Goal: Check status

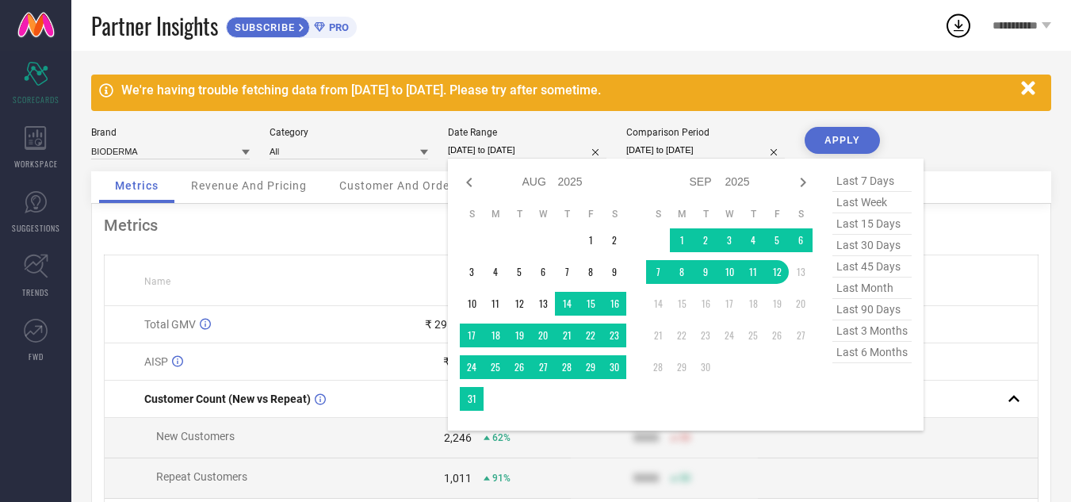
select select "7"
select select "2025"
select select "8"
select select "2025"
click at [677, 240] on td "1" at bounding box center [682, 240] width 24 height 24
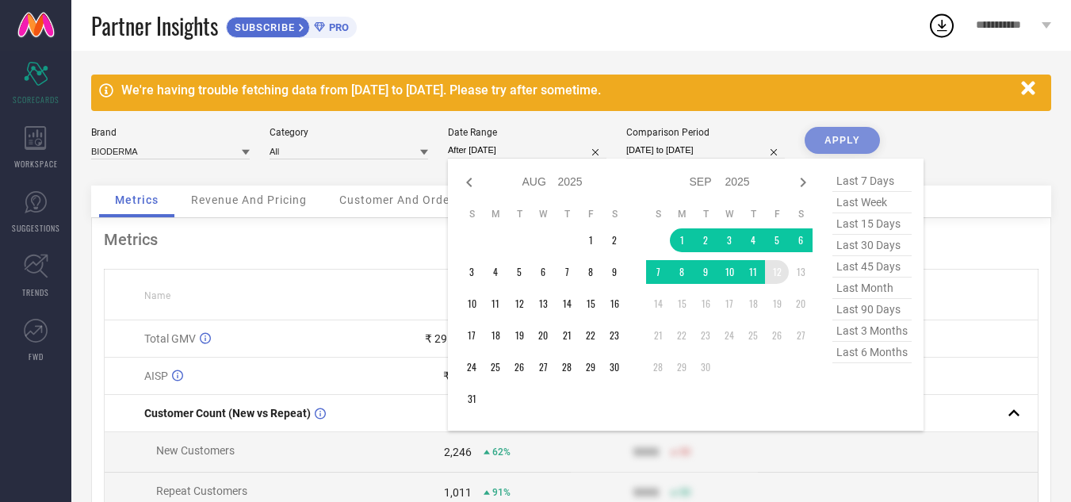
type input "[DATE] to [DATE]"
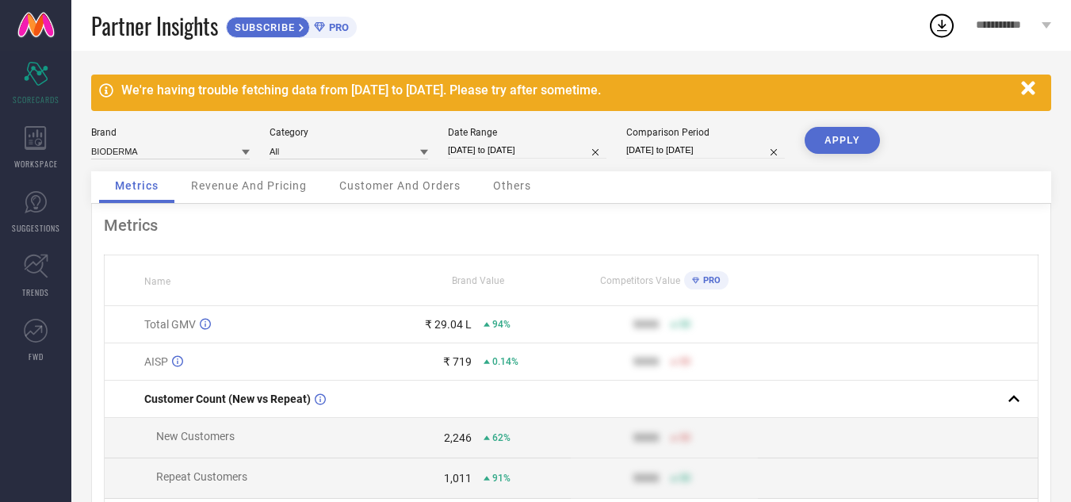
click at [865, 142] on button "APPLY" at bounding box center [841, 140] width 75 height 27
